Goal: Browse casually: Explore the website without a specific task or goal

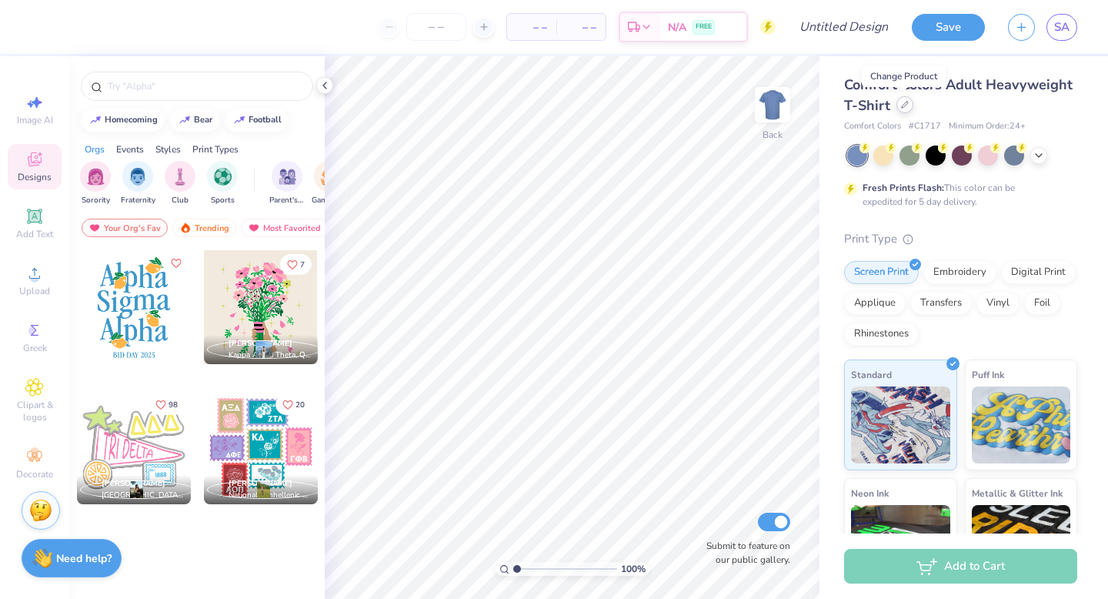
click at [901, 102] on icon at bounding box center [905, 105] width 8 height 8
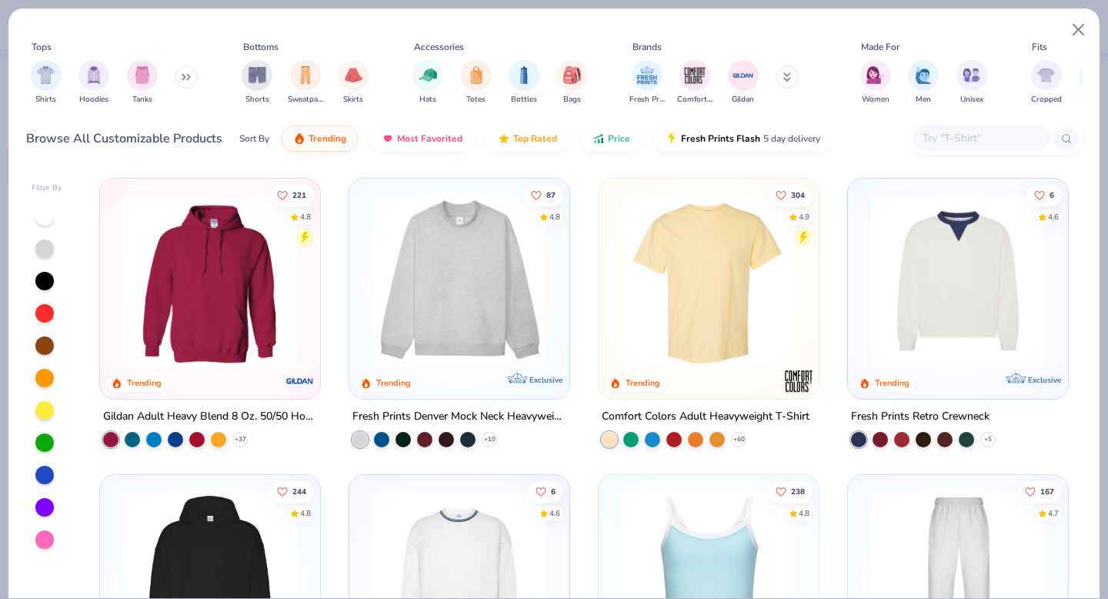
click at [269, 245] on img at bounding box center [209, 281] width 189 height 174
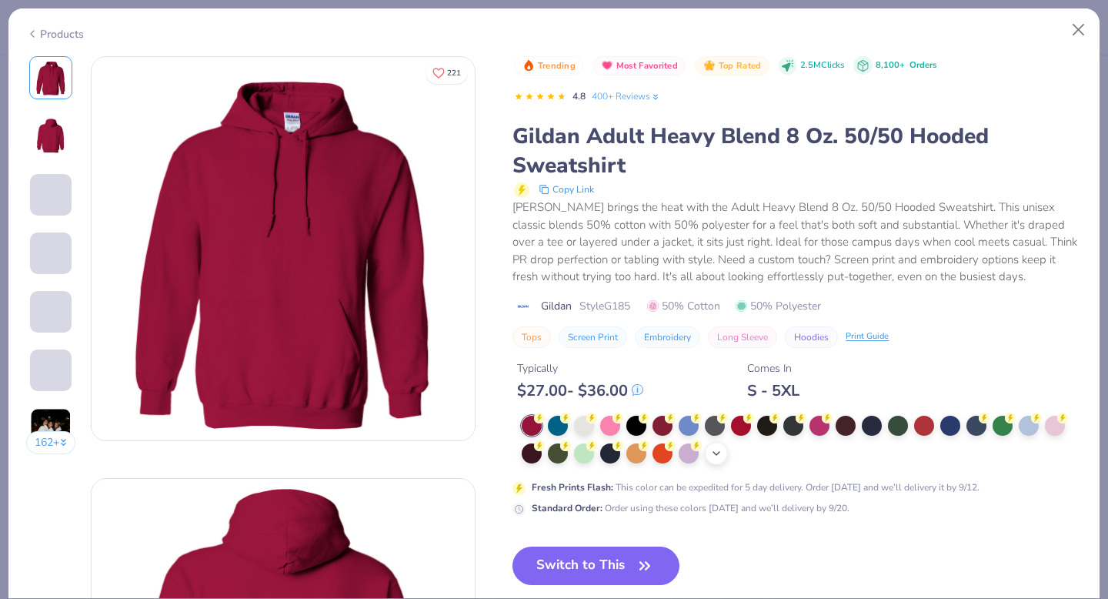
click at [725, 453] on div "+ 15" at bounding box center [716, 453] width 23 height 23
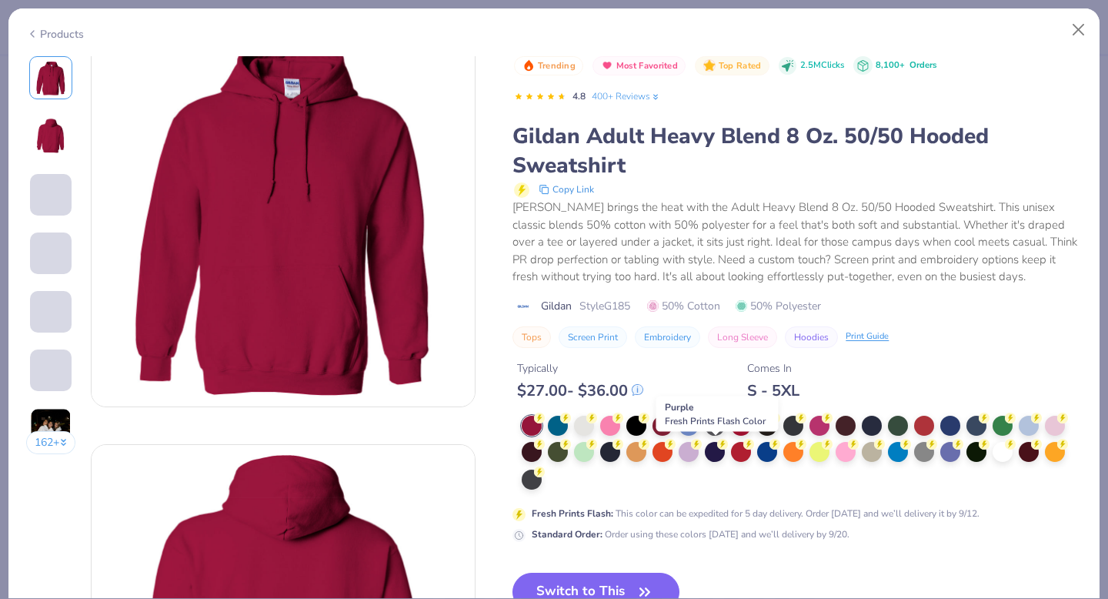
scroll to position [40, 0]
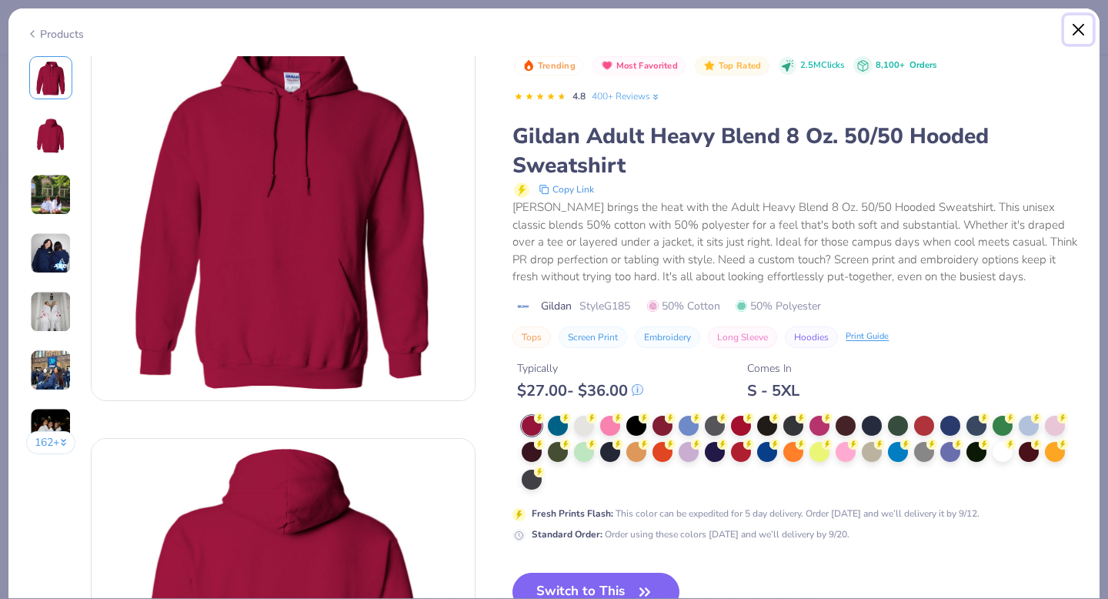
click at [1078, 23] on button "Close" at bounding box center [1078, 29] width 29 height 29
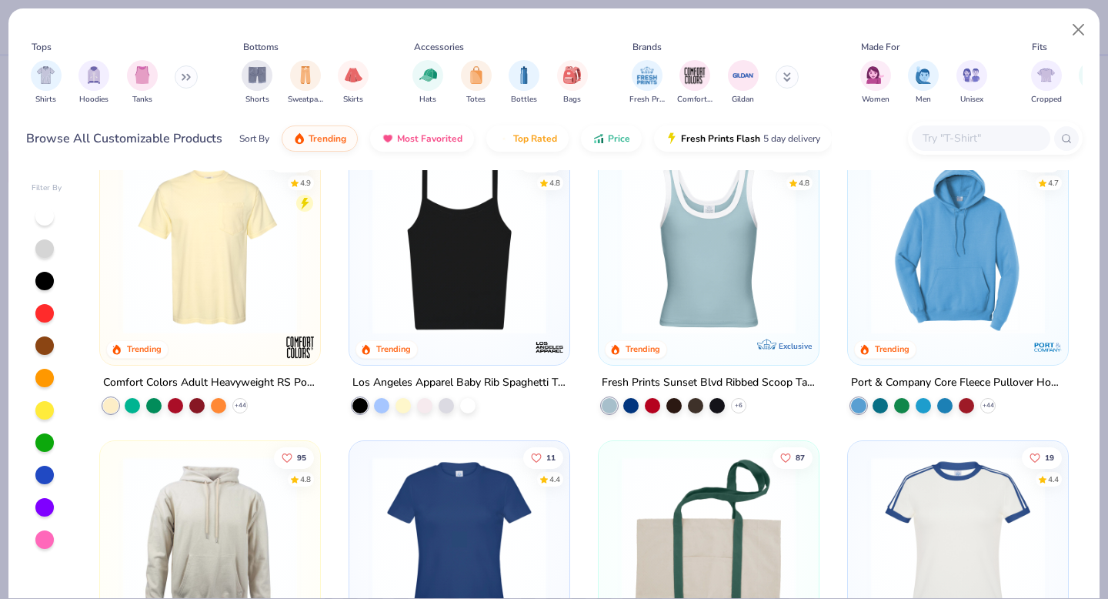
scroll to position [1176, 0]
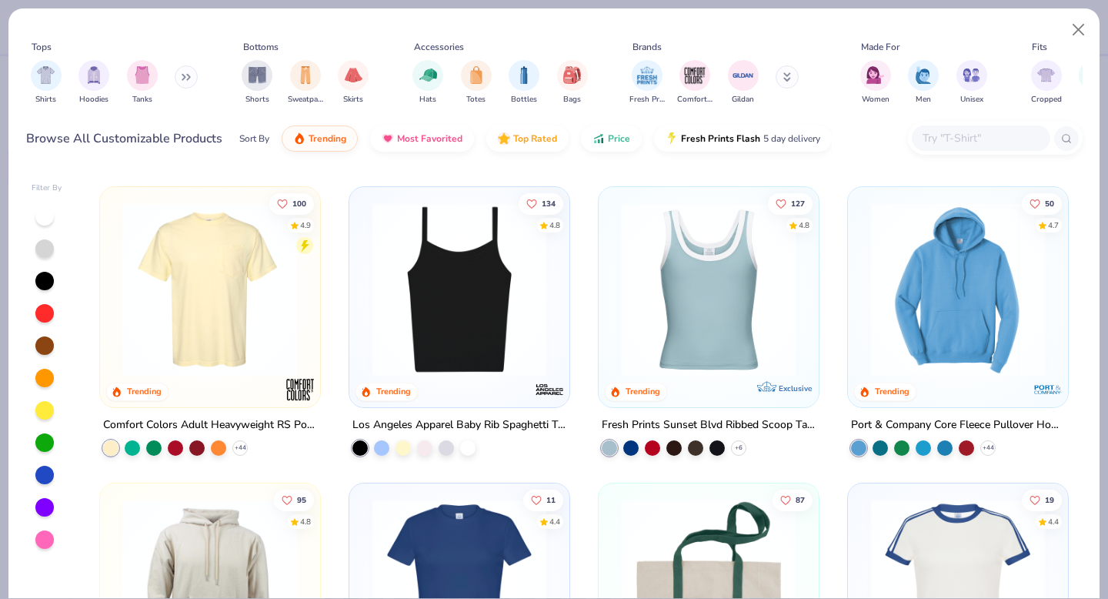
click at [934, 240] on img at bounding box center [957, 289] width 189 height 174
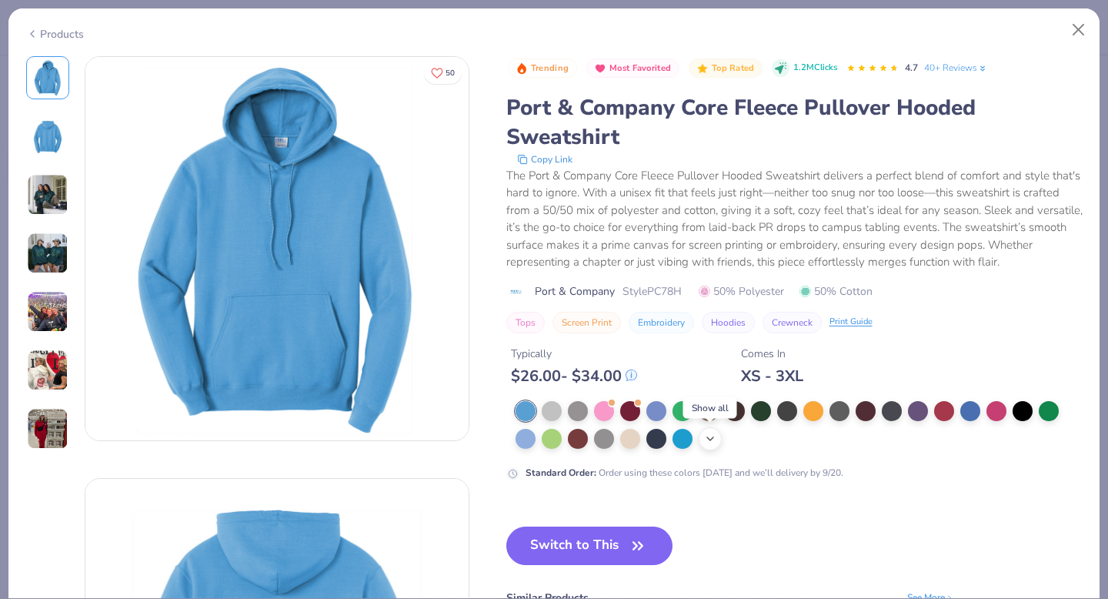
click at [711, 429] on div "+ 22" at bounding box center [710, 438] width 23 height 23
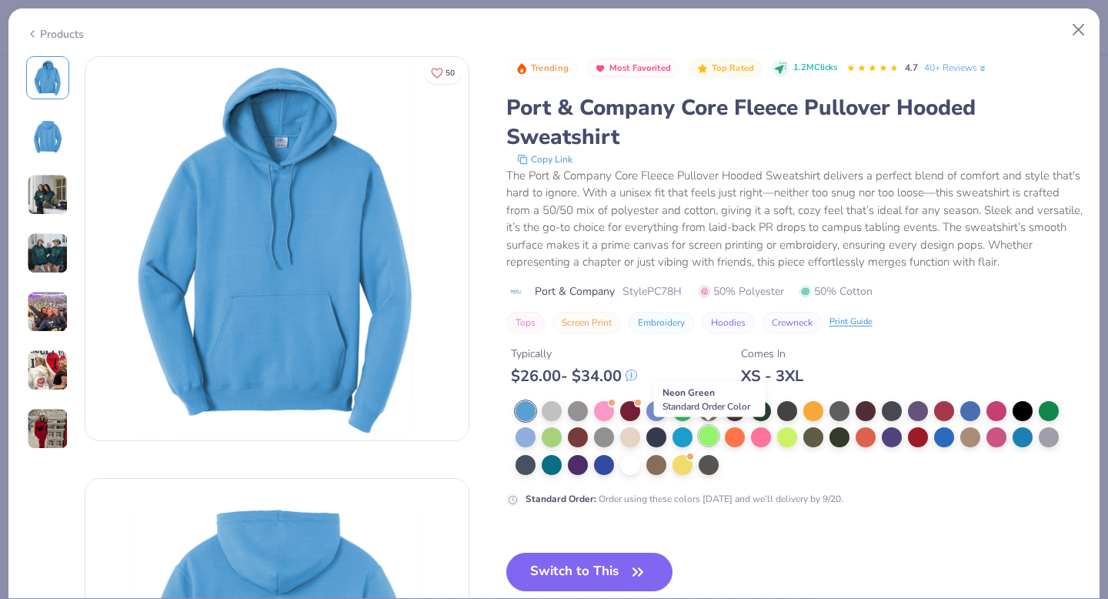
scroll to position [2, 0]
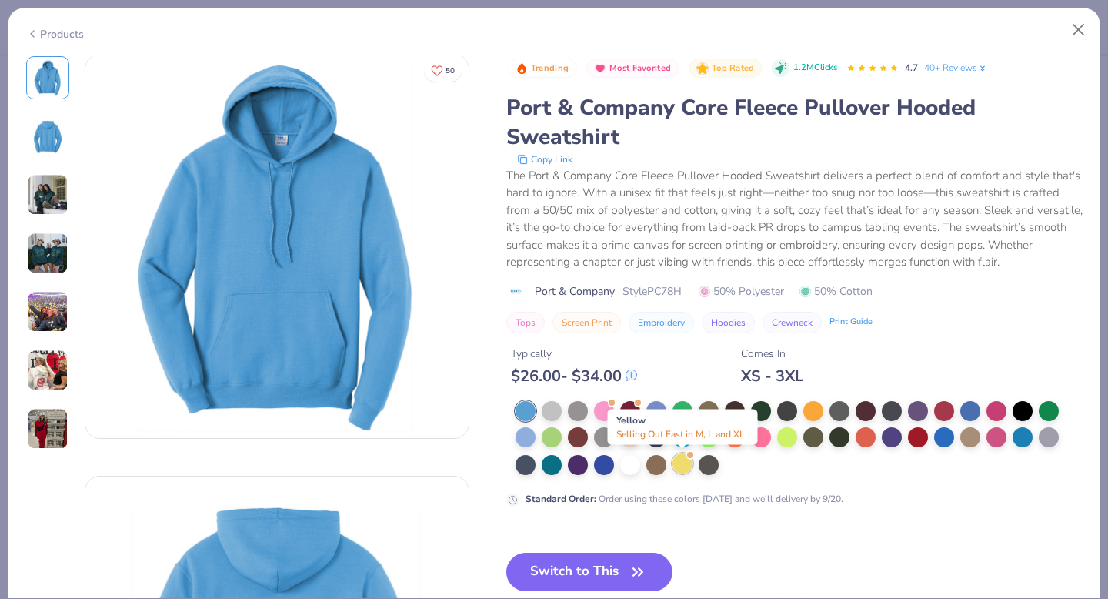
click at [677, 464] on div at bounding box center [683, 463] width 20 height 20
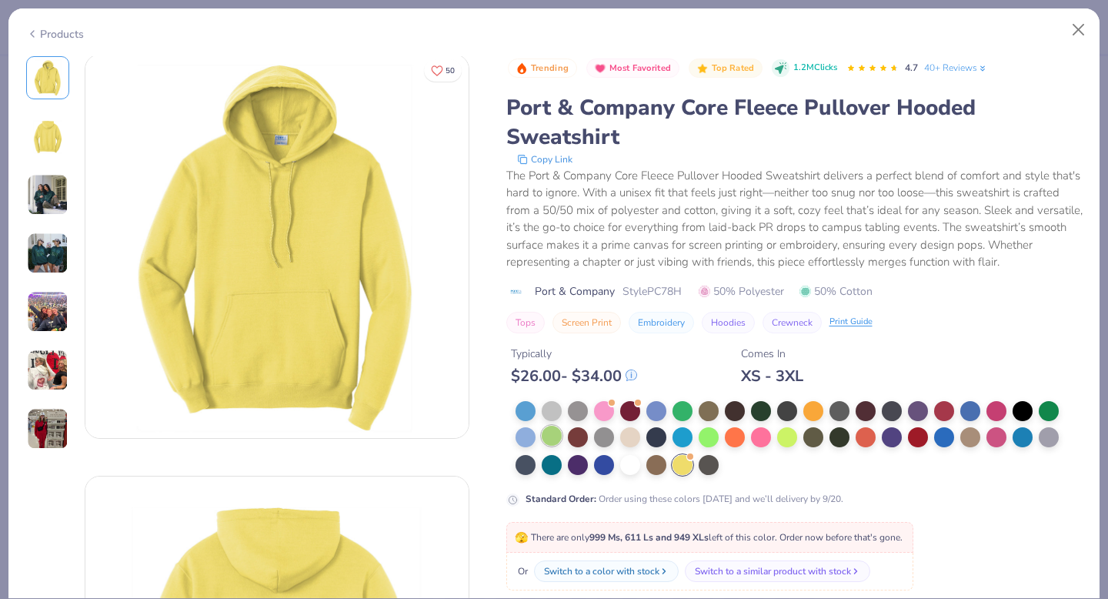
click at [562, 436] on div at bounding box center [552, 436] width 20 height 20
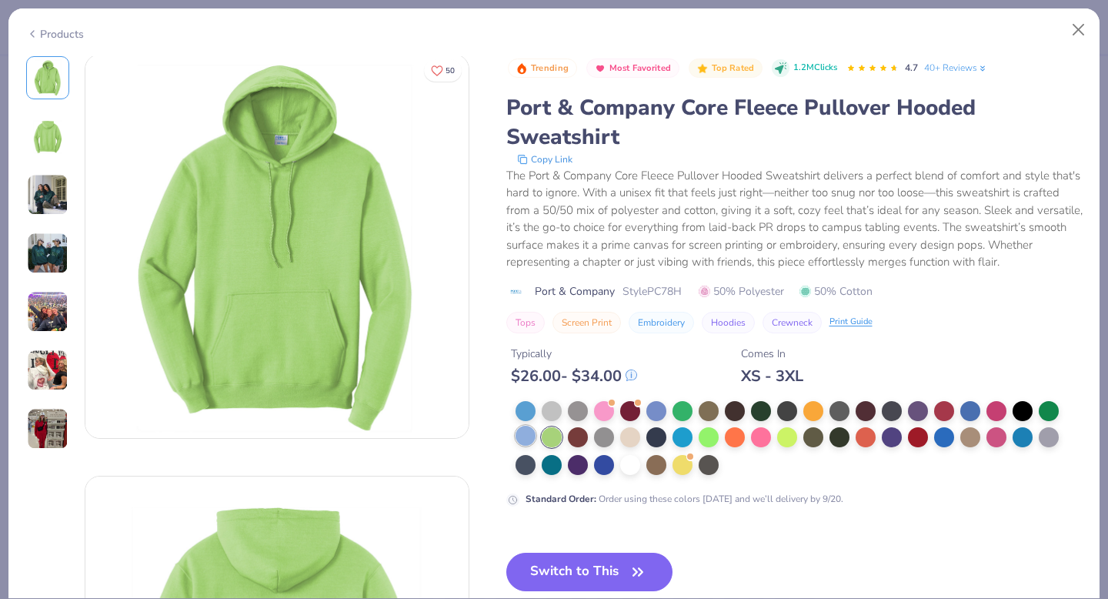
click at [531, 435] on div at bounding box center [526, 436] width 20 height 20
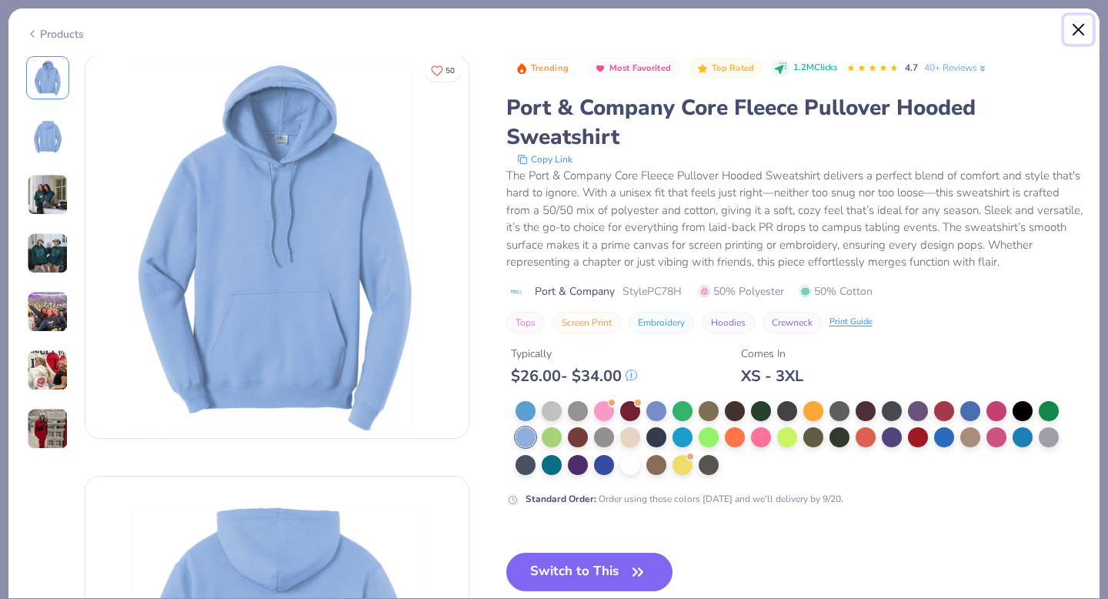
click at [1073, 30] on button "Close" at bounding box center [1078, 29] width 29 height 29
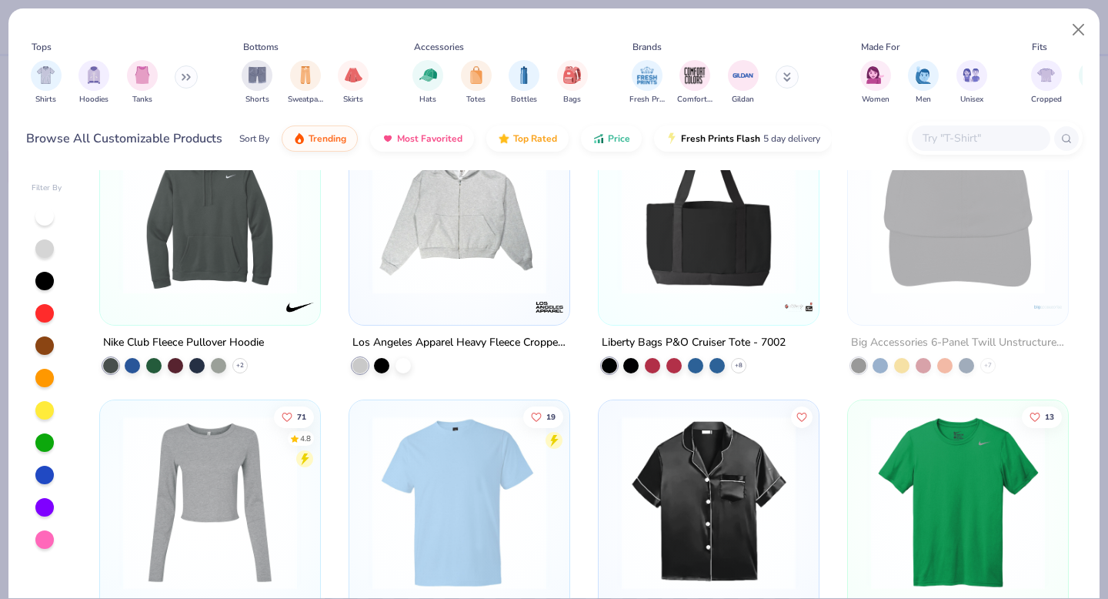
scroll to position [6588, 0]
